Goal: Information Seeking & Learning: Learn about a topic

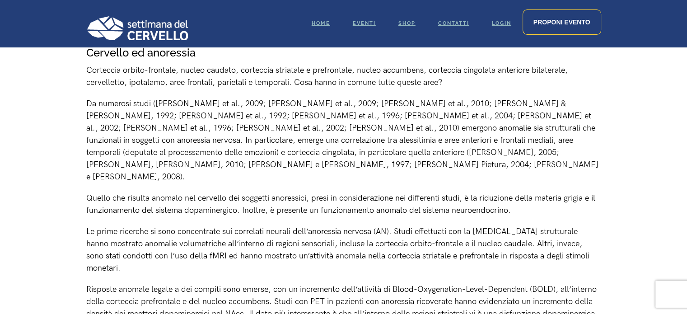
scroll to position [1258, 0]
click at [222, 225] on p "Le prime ricerche si sono concentrate sui correlati neurali dell’anoressia nerv…" at bounding box center [343, 249] width 515 height 49
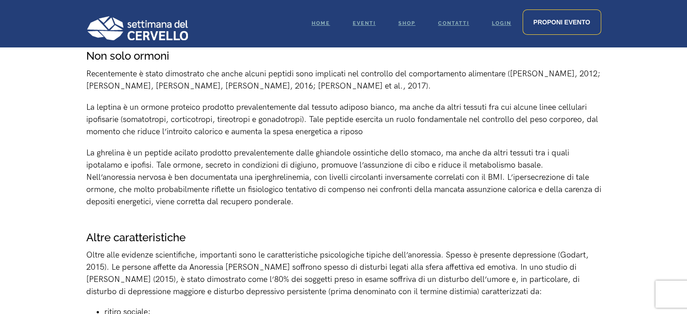
scroll to position [1746, 0]
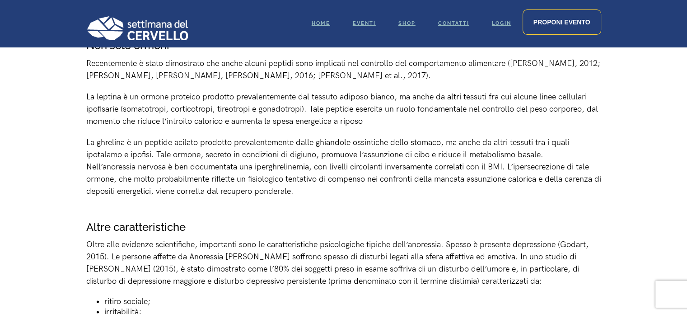
click at [262, 296] on li "ritiro sociale;" at bounding box center [352, 301] width 497 height 10
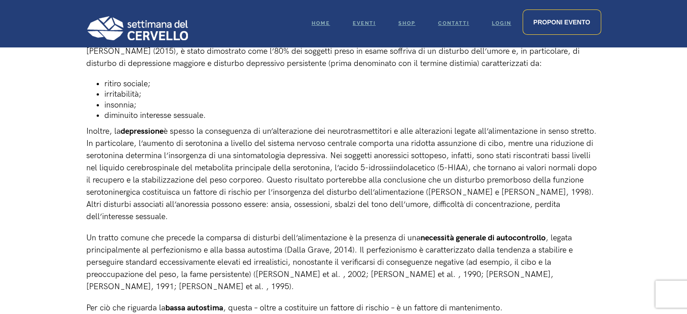
scroll to position [1992, 0]
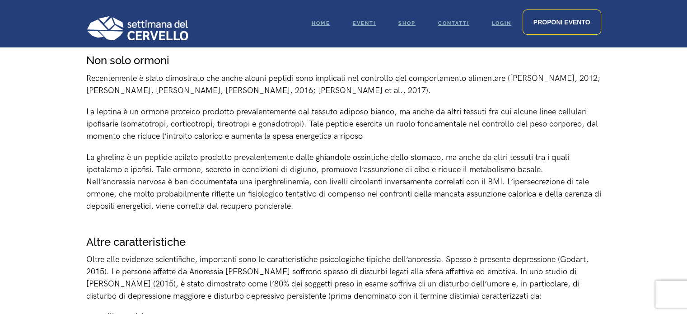
scroll to position [1723, 0]
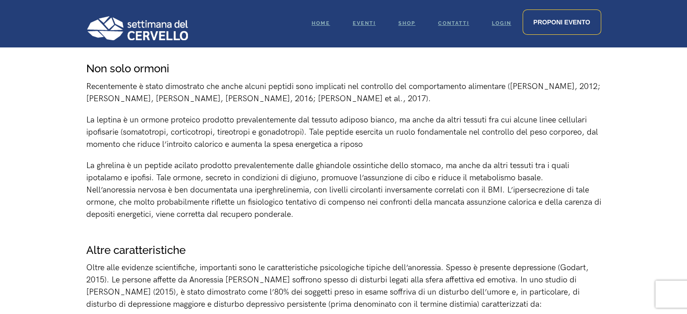
click at [307, 166] on p "La ghrelina è un peptide acilato prodotto prevalentemente dalle ghiandole ossin…" at bounding box center [343, 190] width 515 height 61
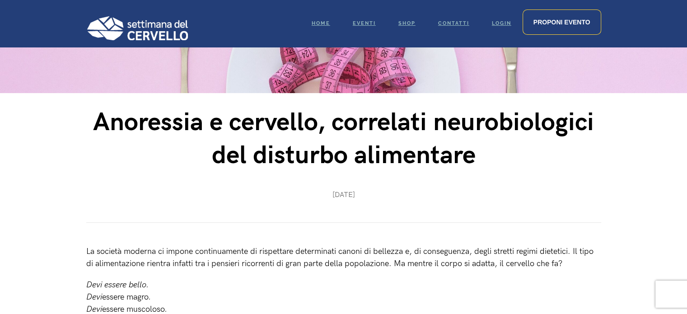
scroll to position [46, 0]
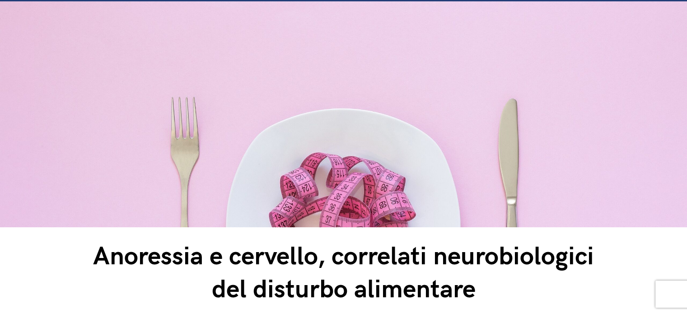
drag, startPoint x: 304, startPoint y: 165, endPoint x: 90, endPoint y: 263, distance: 234.6
copy div "Loremipsu d sitametc, adipiscin elitseddoeiusm tem incididu utlaboreet Dolor 33…"
